Goal: Information Seeking & Learning: Understand process/instructions

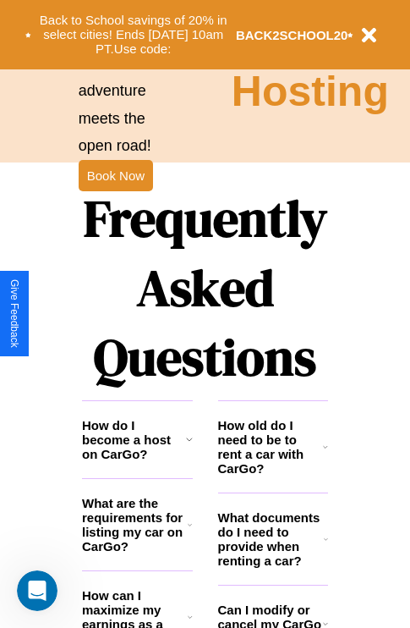
scroll to position [2050, 0]
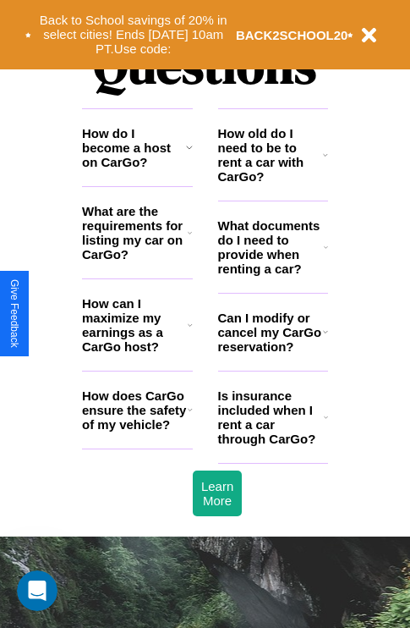
click at [325, 338] on icon at bounding box center [325, 332] width 5 height 14
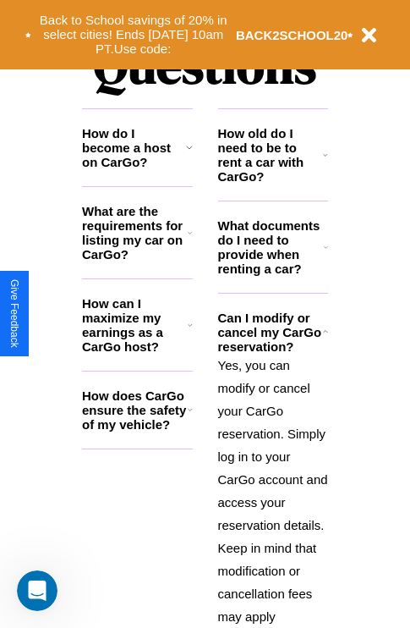
click at [326, 162] on icon at bounding box center [325, 155] width 5 height 14
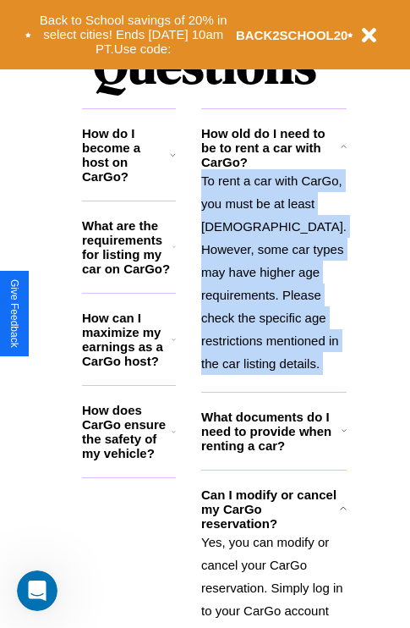
click at [272, 330] on p "To rent a car with CarGo, you must be at least [DEMOGRAPHIC_DATA]. However, som…" at bounding box center [274, 272] width 146 height 206
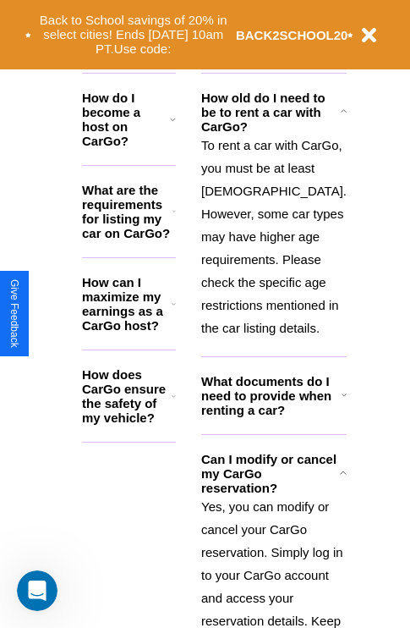
click at [341, 474] on polyline at bounding box center [344, 472] width 6 height 3
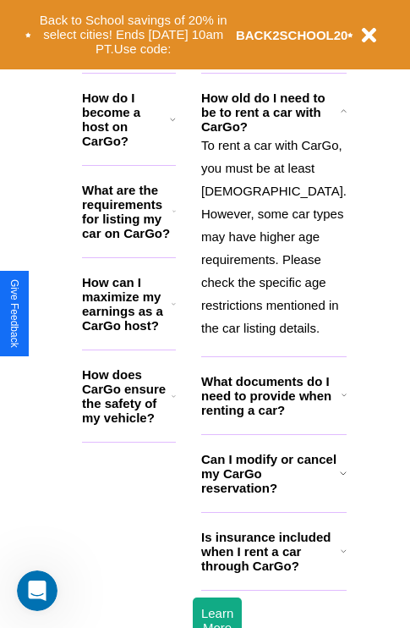
scroll to position [2211, 0]
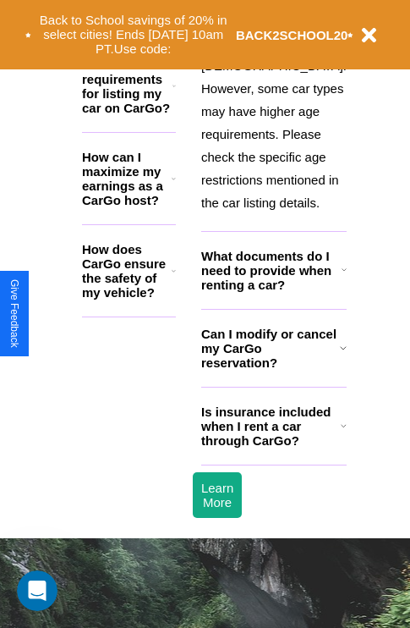
click at [272, 448] on h3 "Is insurance included when I rent a car through CarGo?" at bounding box center [271, 425] width 140 height 43
click at [137, 277] on h3 "How does CarGo ensure the safety of my vehicle?" at bounding box center [127, 271] width 90 height 58
click at [137, 99] on h3 "What are the requirements for listing my car on CarGo?" at bounding box center [127, 87] width 91 height 58
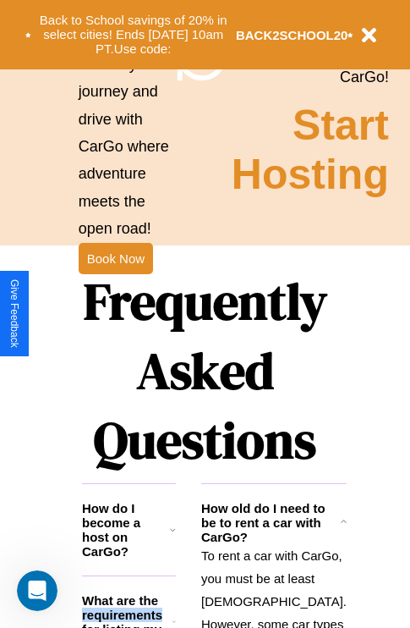
scroll to position [1647, 0]
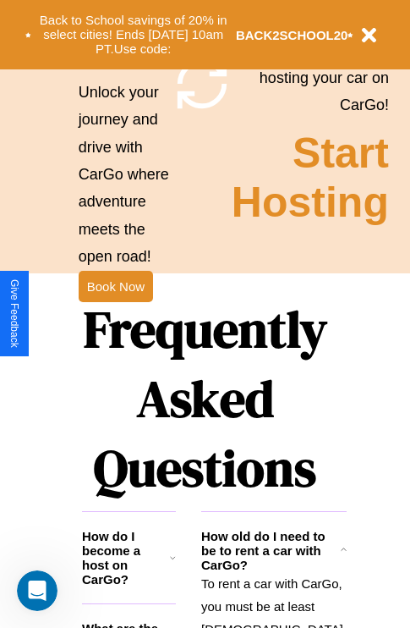
click at [115, 314] on h1 "Frequently Asked Questions" at bounding box center [205, 398] width 246 height 225
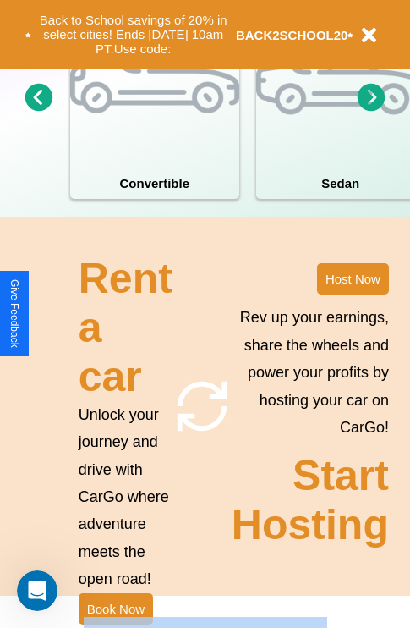
scroll to position [1087, 0]
